Goal: Check status: Check status

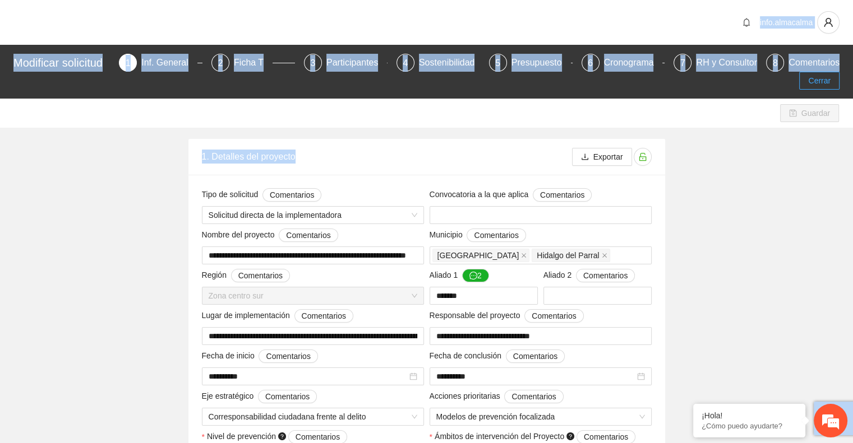
click at [818, 84] on span "Cerrar" at bounding box center [819, 81] width 22 height 12
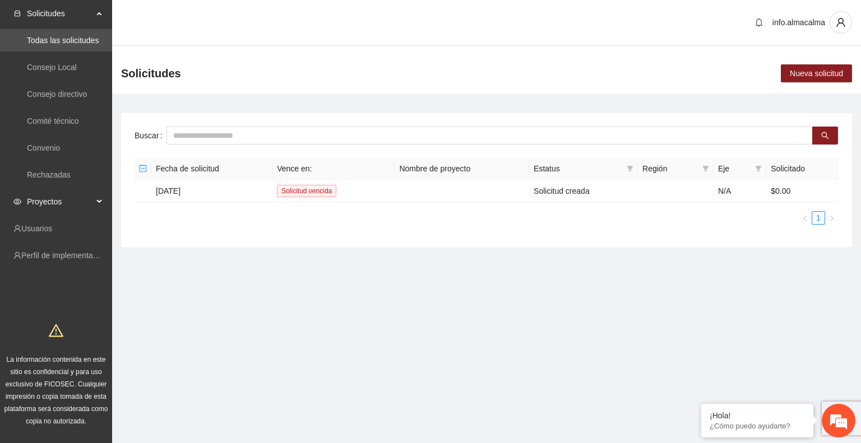
click at [44, 203] on span "Proyectos" at bounding box center [60, 202] width 66 height 22
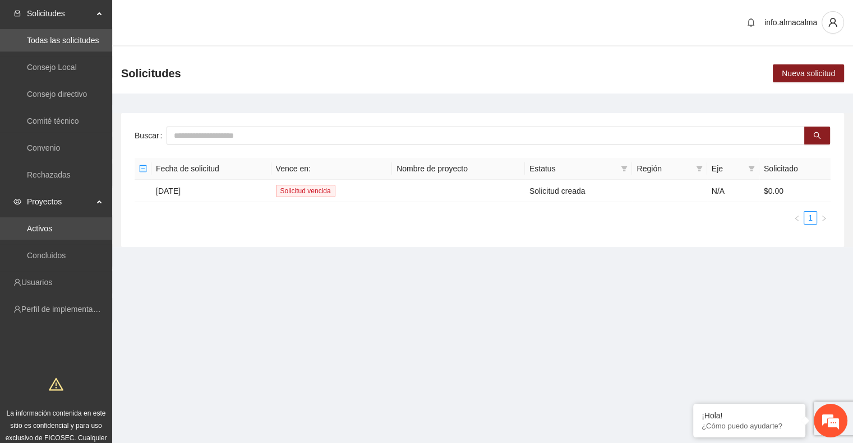
click at [52, 228] on link "Activos" at bounding box center [39, 228] width 25 height 9
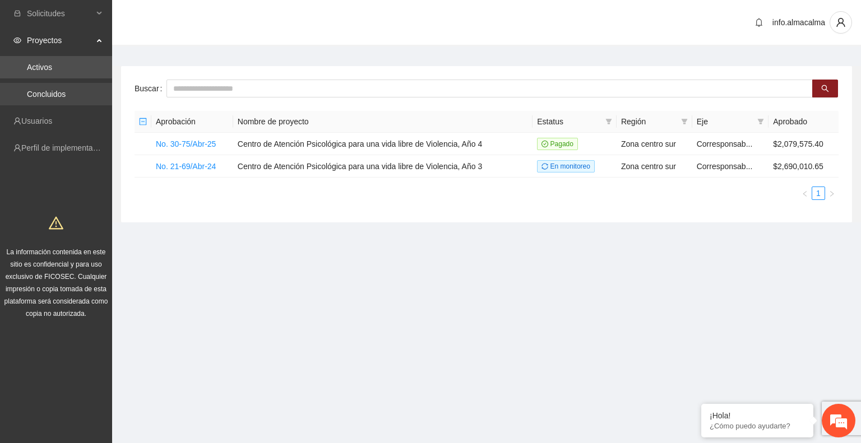
click at [50, 94] on link "Concluidos" at bounding box center [46, 94] width 39 height 9
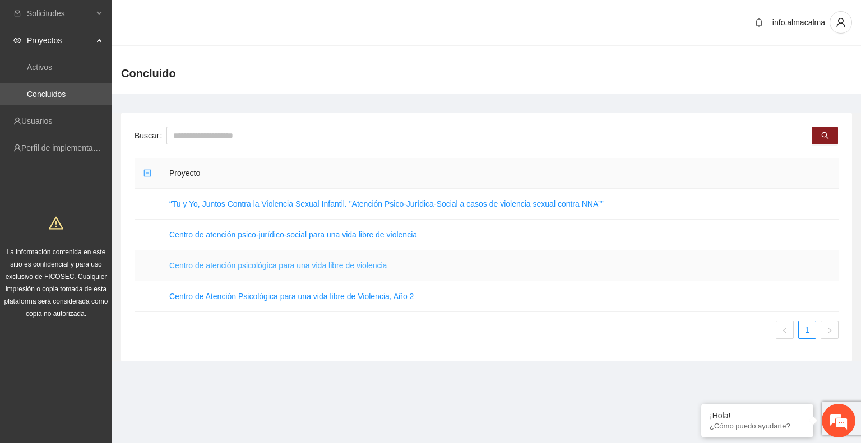
click at [208, 265] on link "Centro de atención psicológica para una vida libre de violencia" at bounding box center [278, 265] width 218 height 9
click at [231, 265] on link "Centro de atención psicológica para una vida libre de violencia" at bounding box center [278, 265] width 218 height 9
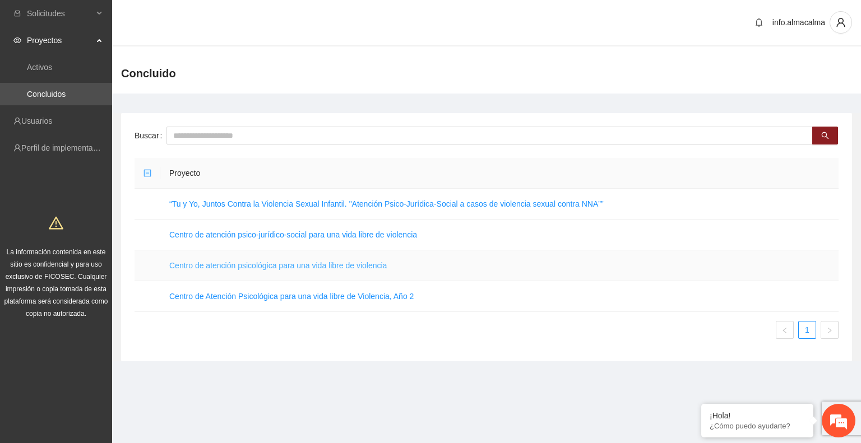
click at [333, 269] on link "Centro de atención psicológica para una vida libre de violencia" at bounding box center [278, 265] width 218 height 9
click at [344, 266] on link "Centro de atención psicológica para una vida libre de violencia" at bounding box center [278, 265] width 218 height 9
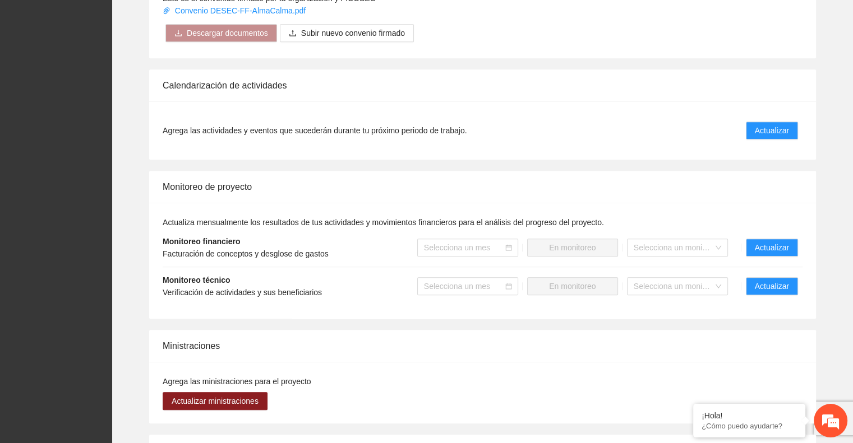
scroll to position [1035, 0]
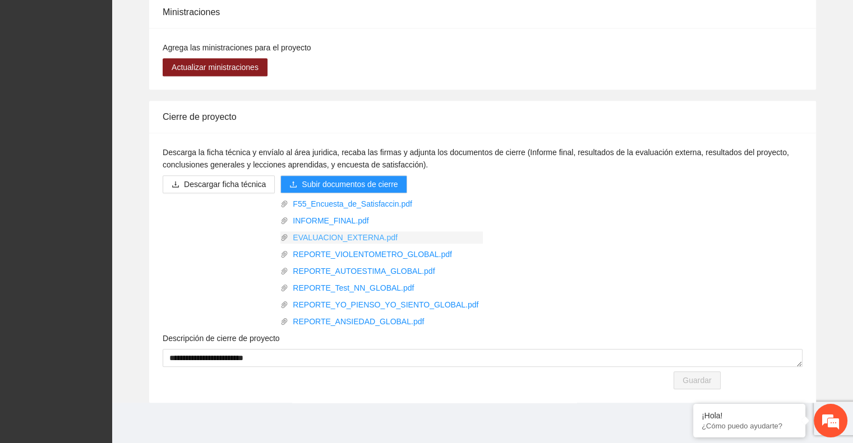
click at [360, 235] on link "EVALUACION_EXTERNA.pdf" at bounding box center [385, 238] width 195 height 12
